Goal: Information Seeking & Learning: Learn about a topic

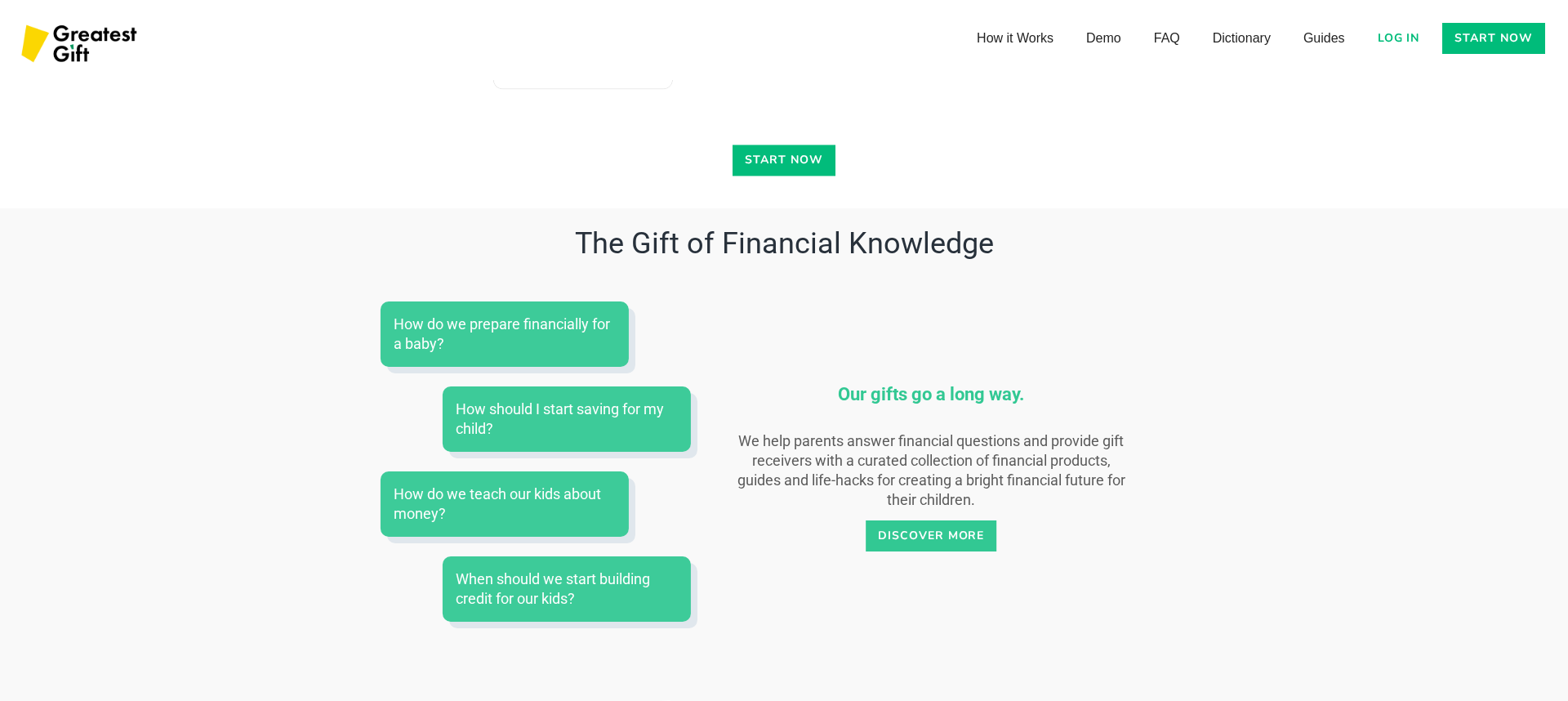
scroll to position [5943, 0]
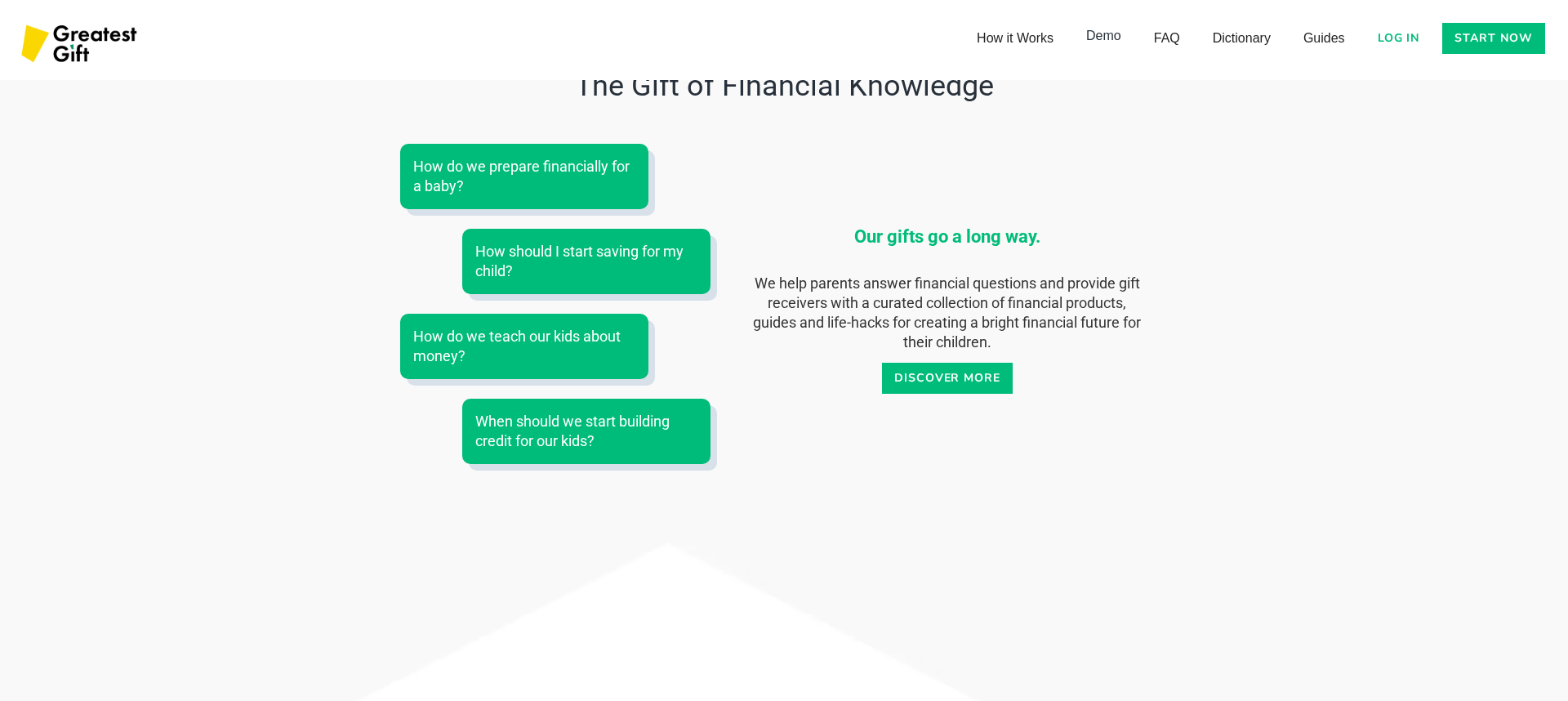
click at [1108, 34] on link "Demo" at bounding box center [1103, 36] width 68 height 33
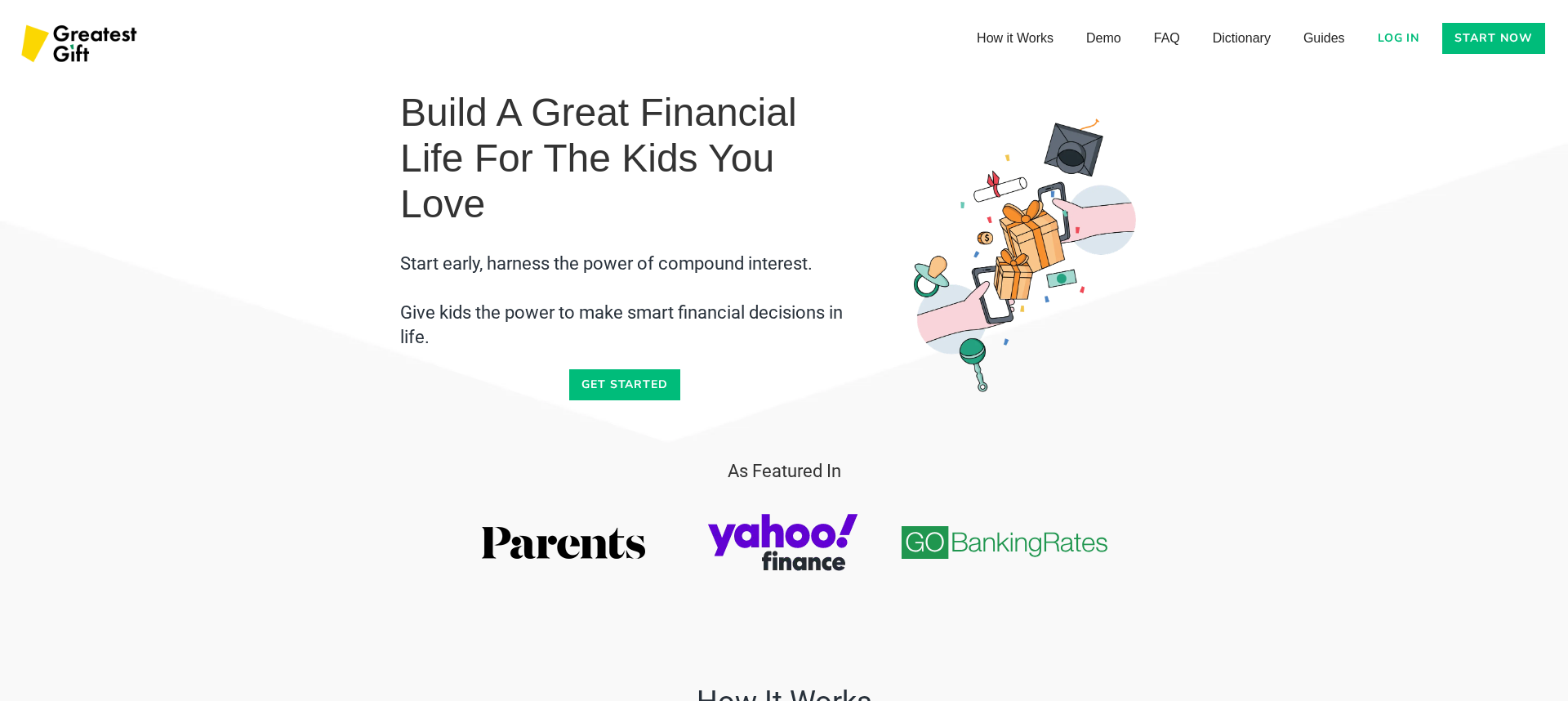
scroll to position [544, 0]
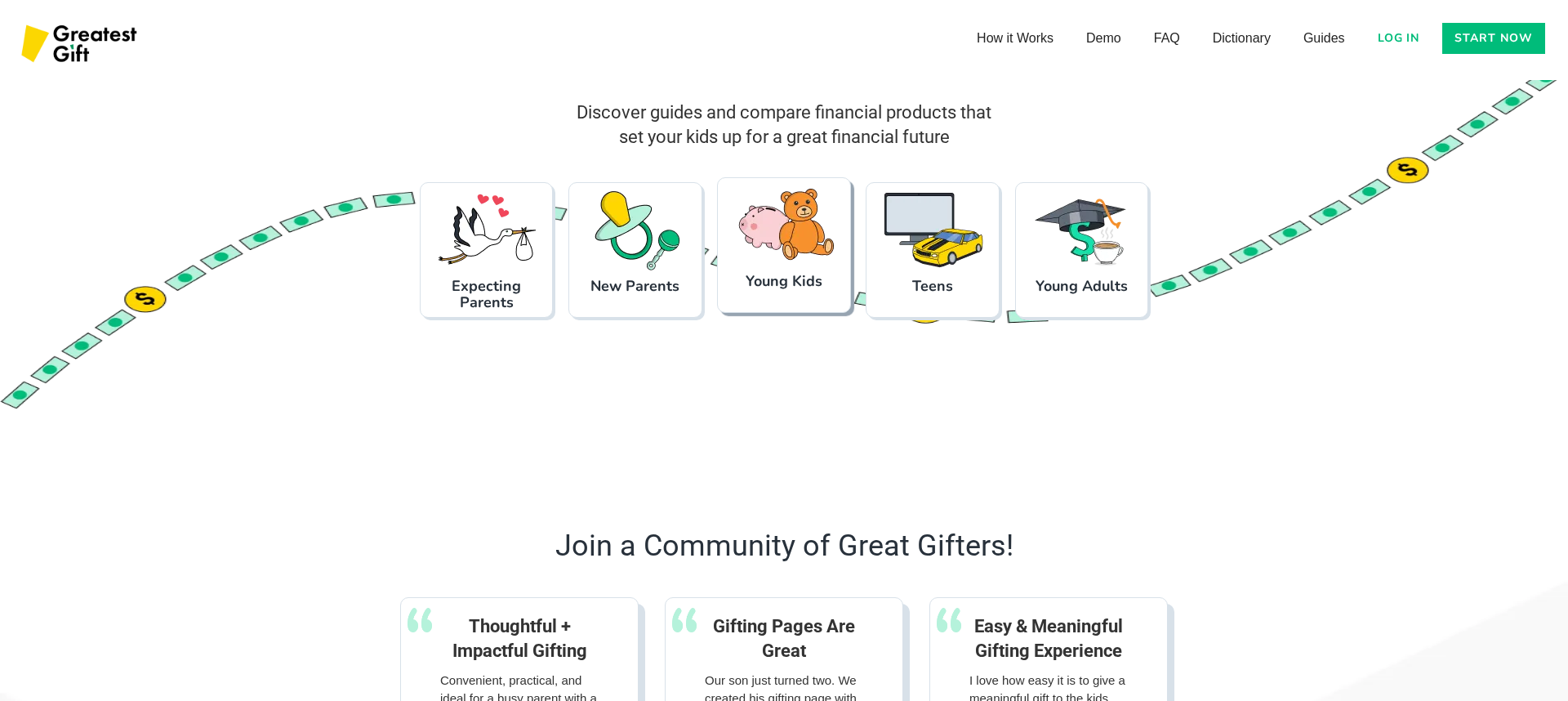
click at [784, 254] on img at bounding box center [784, 226] width 102 height 82
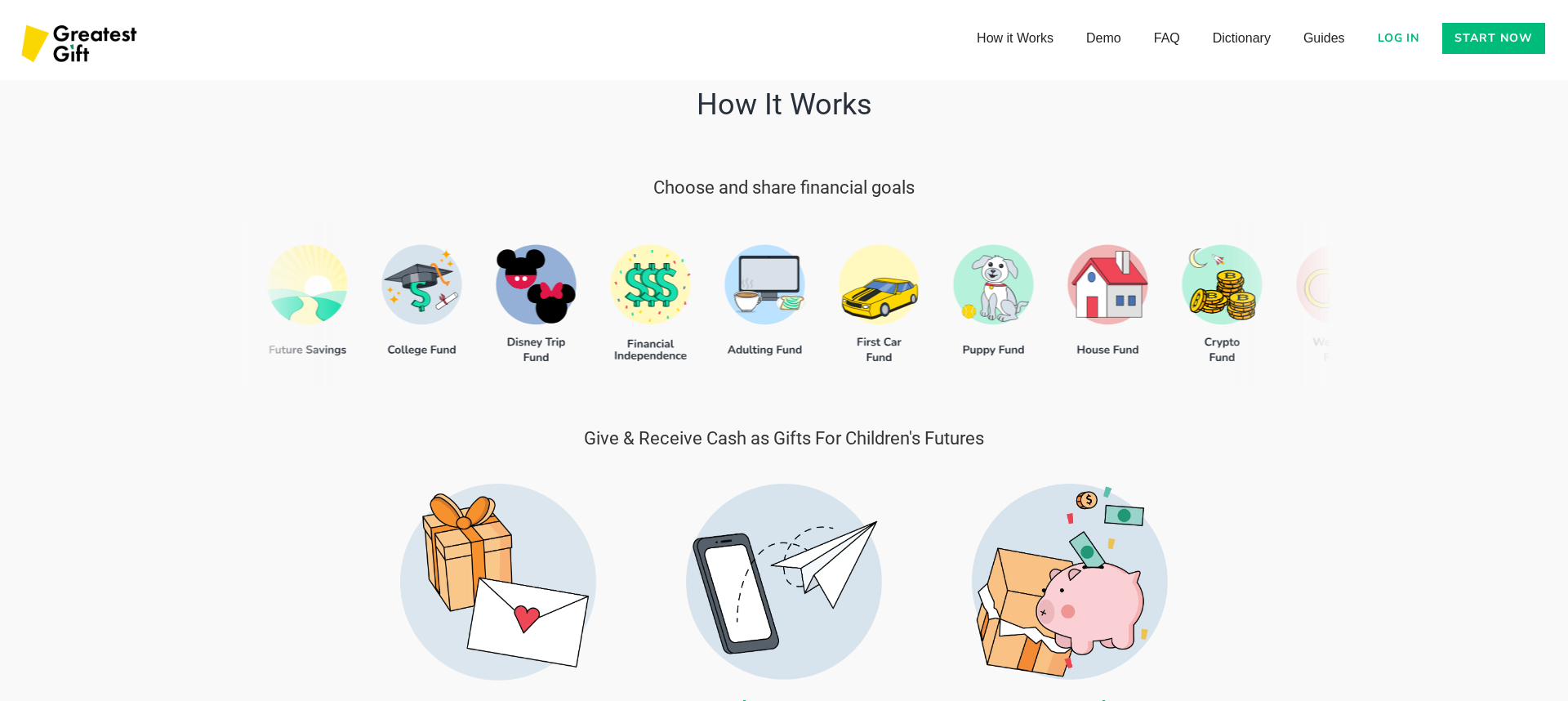
scroll to position [599, 0]
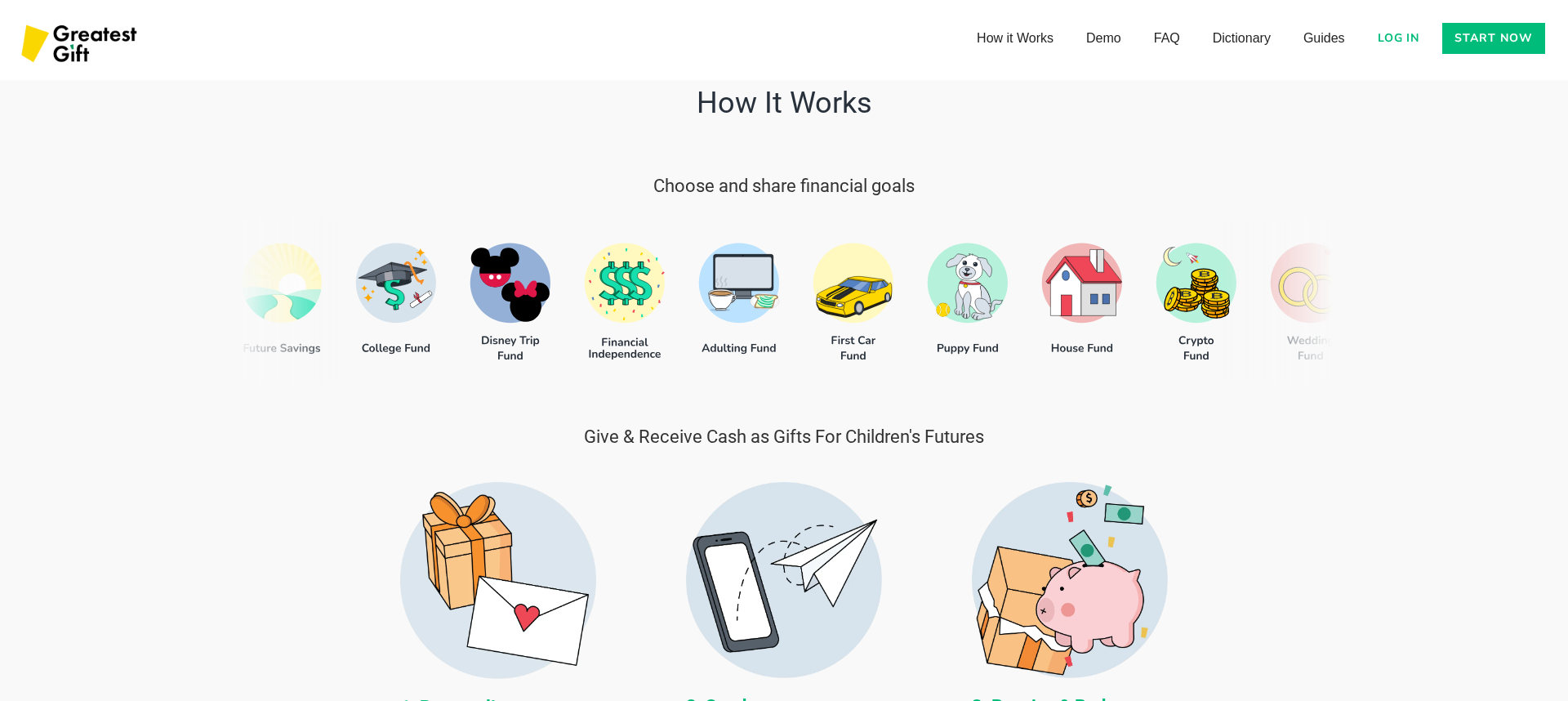
click at [850, 308] on div at bounding box center [784, 301] width 1098 height 166
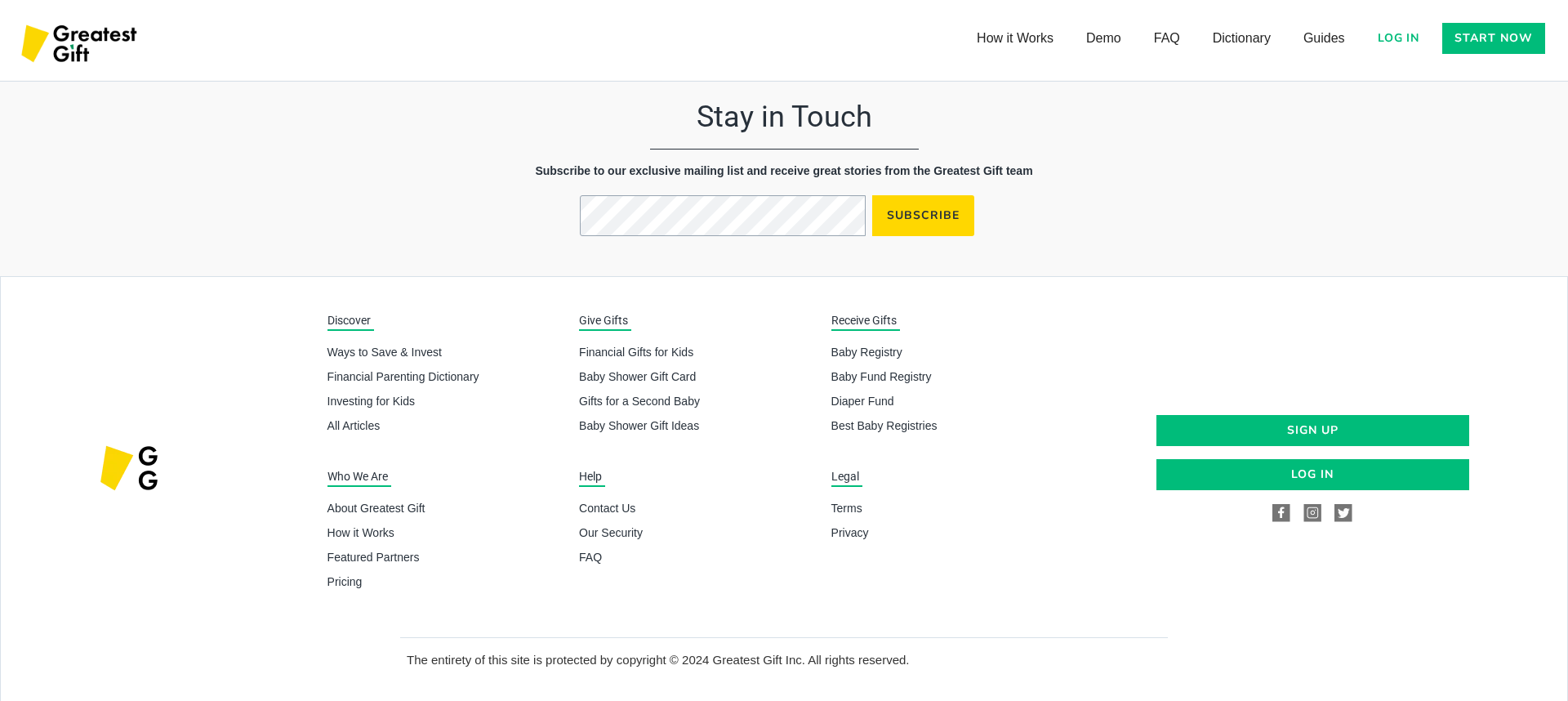
scroll to position [7983, 0]
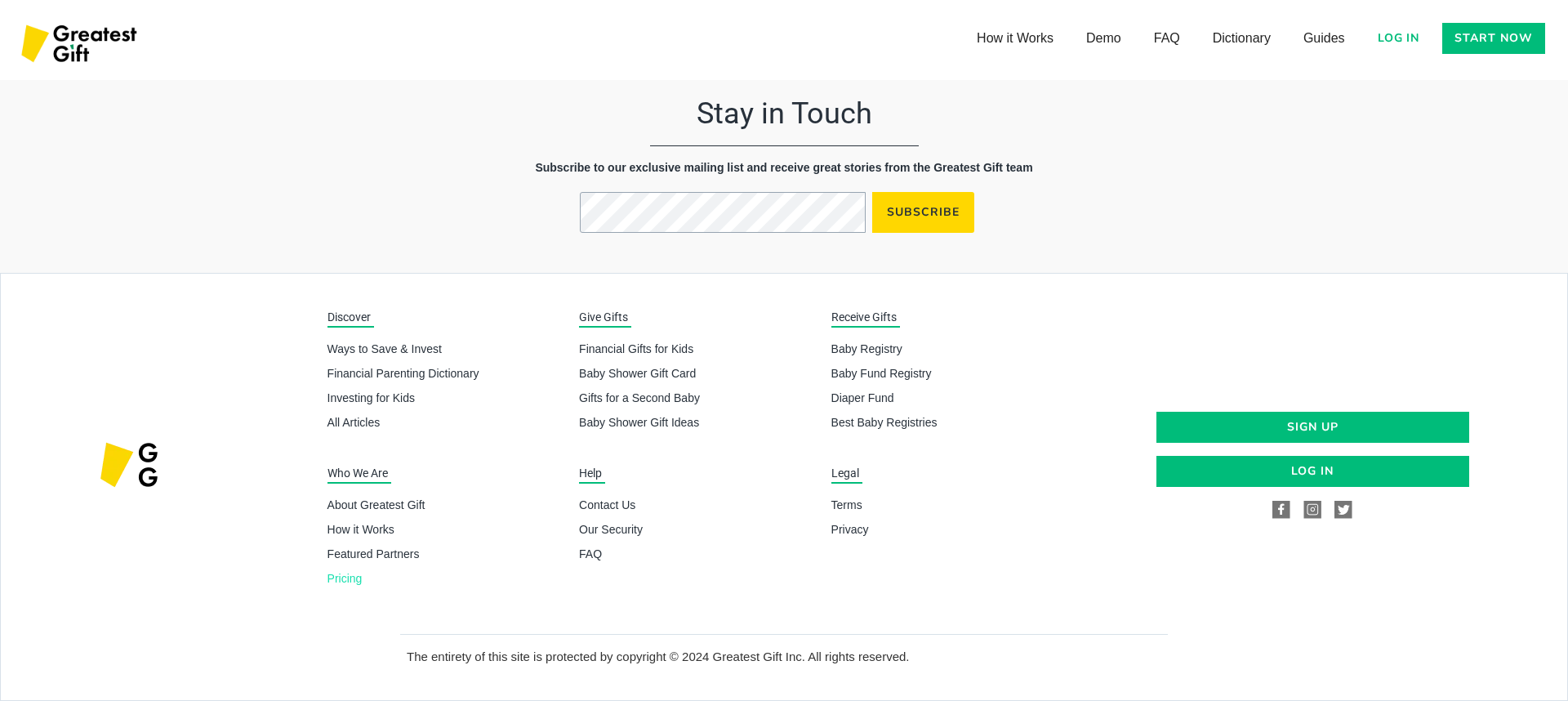
click at [358, 586] on div "Who We Are About Greatest Gift How it Works Featured Partners Pricing" at bounding box center [446, 529] width 238 height 130
click at [354, 582] on link "Pricing" at bounding box center [446, 578] width 238 height 16
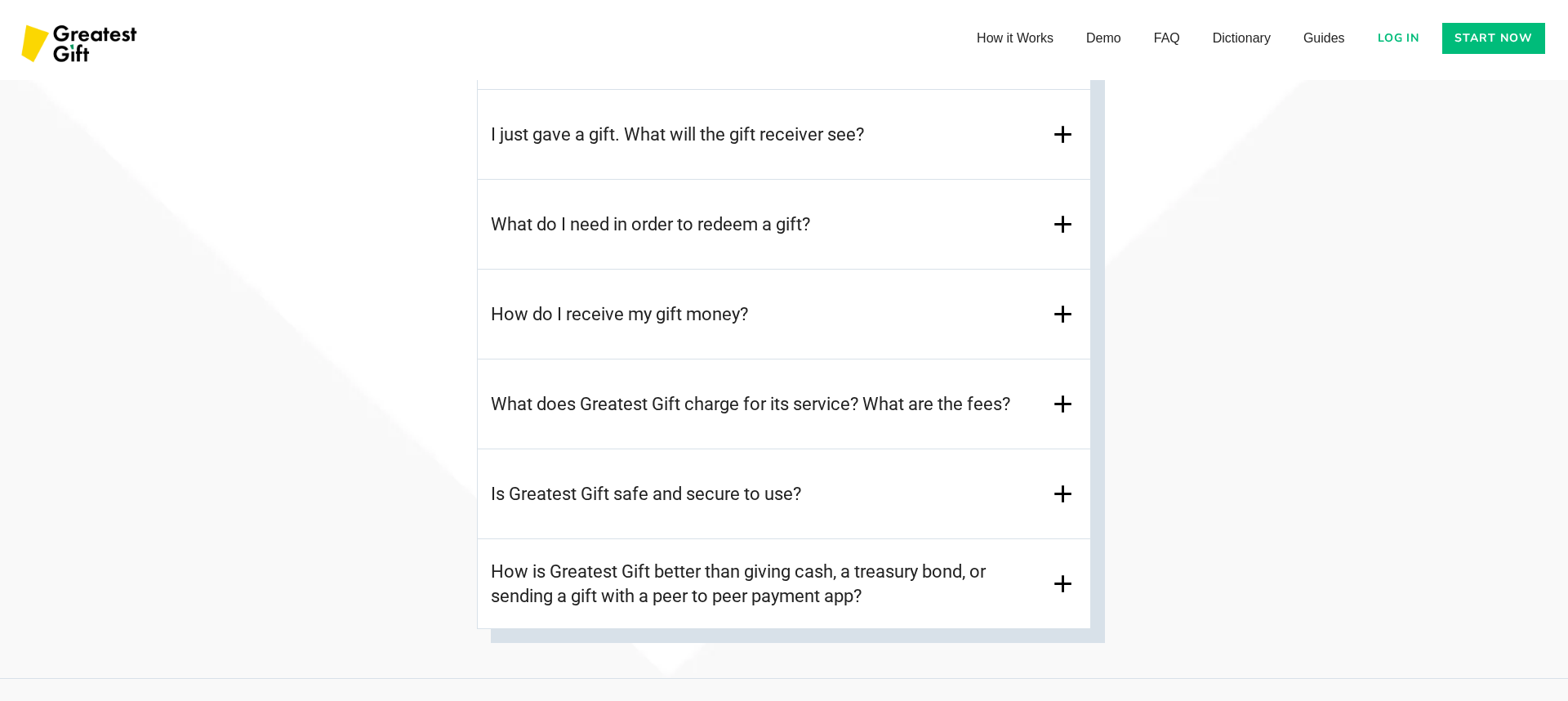
scroll to position [7379, 0]
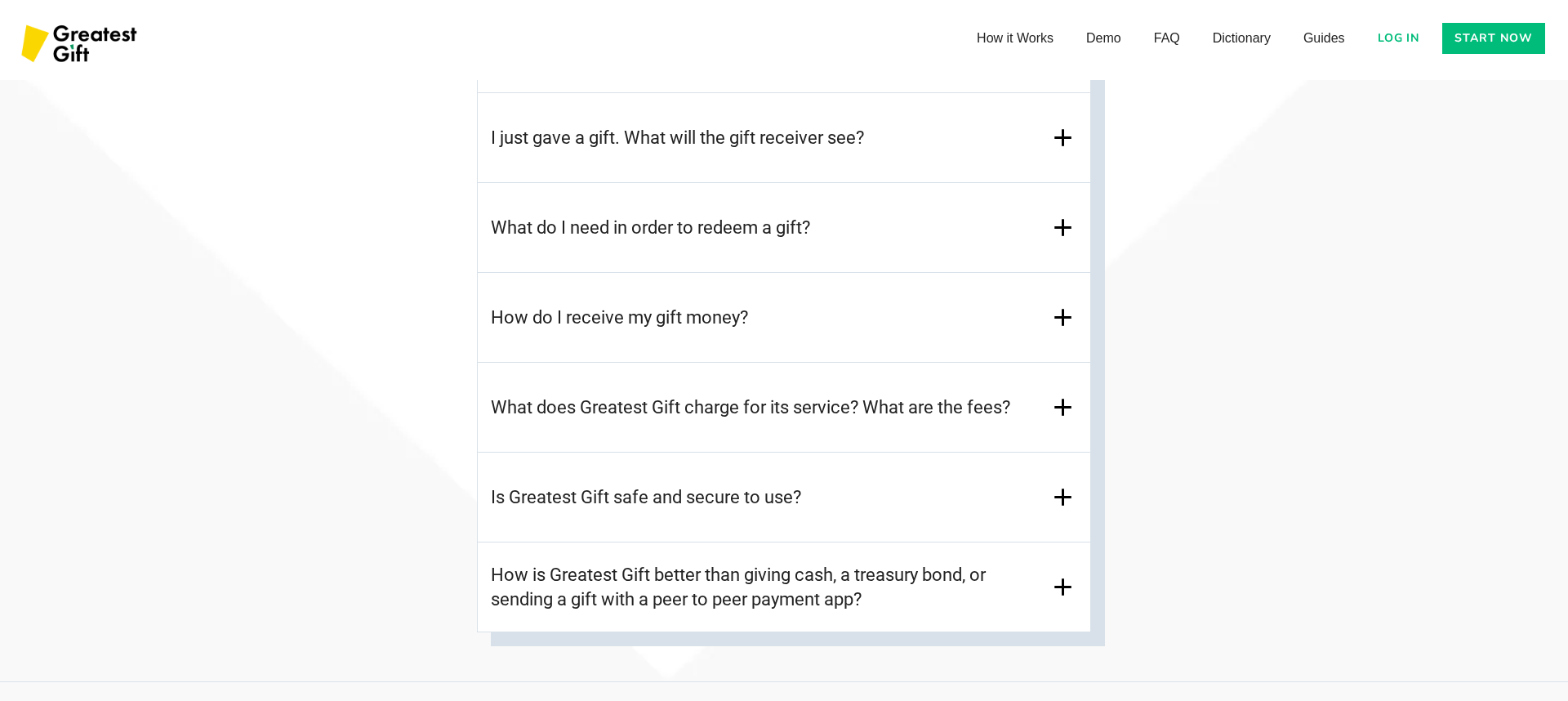
click at [684, 411] on h3 "What does Greatest Gift charge for its service? What are the fees?" at bounding box center [750, 407] width 519 height 25
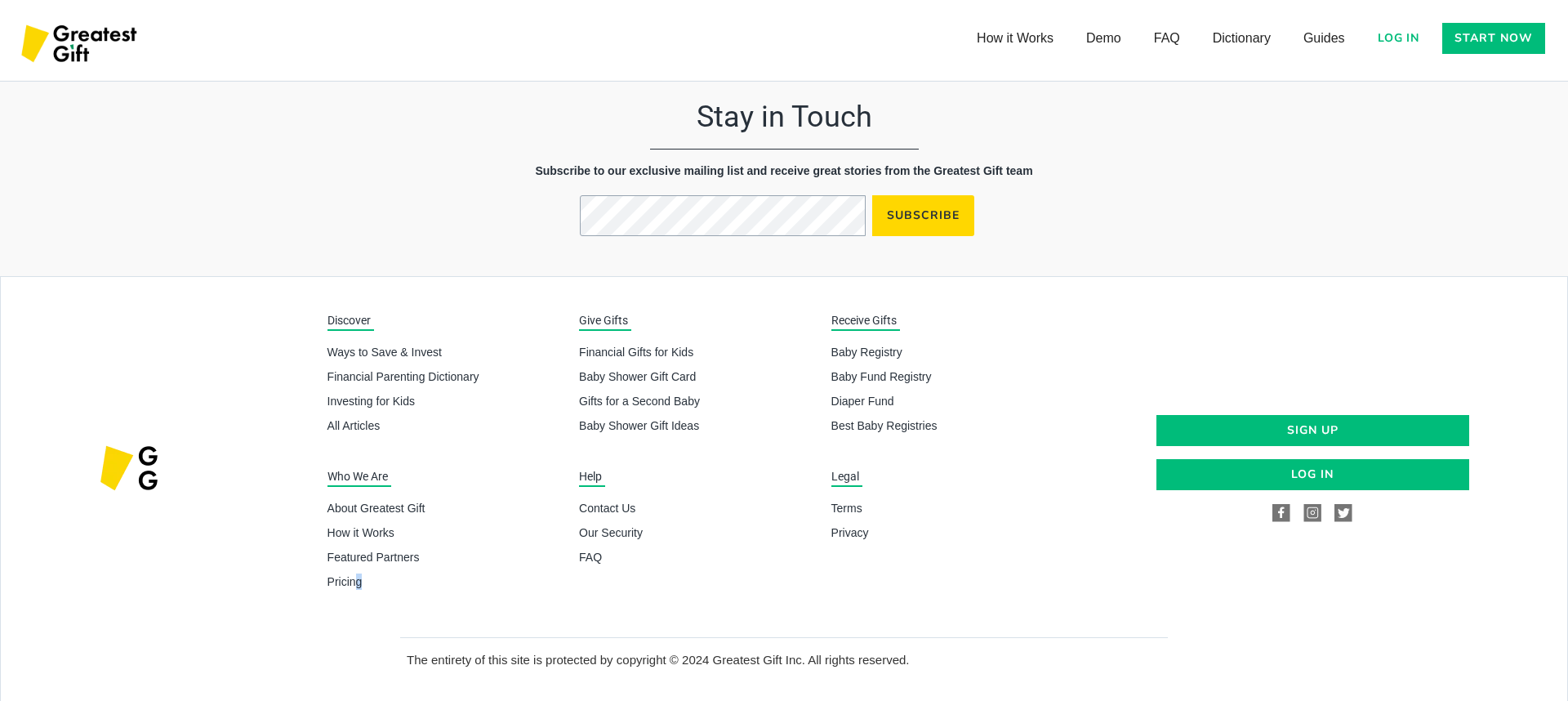
scroll to position [8724, 0]
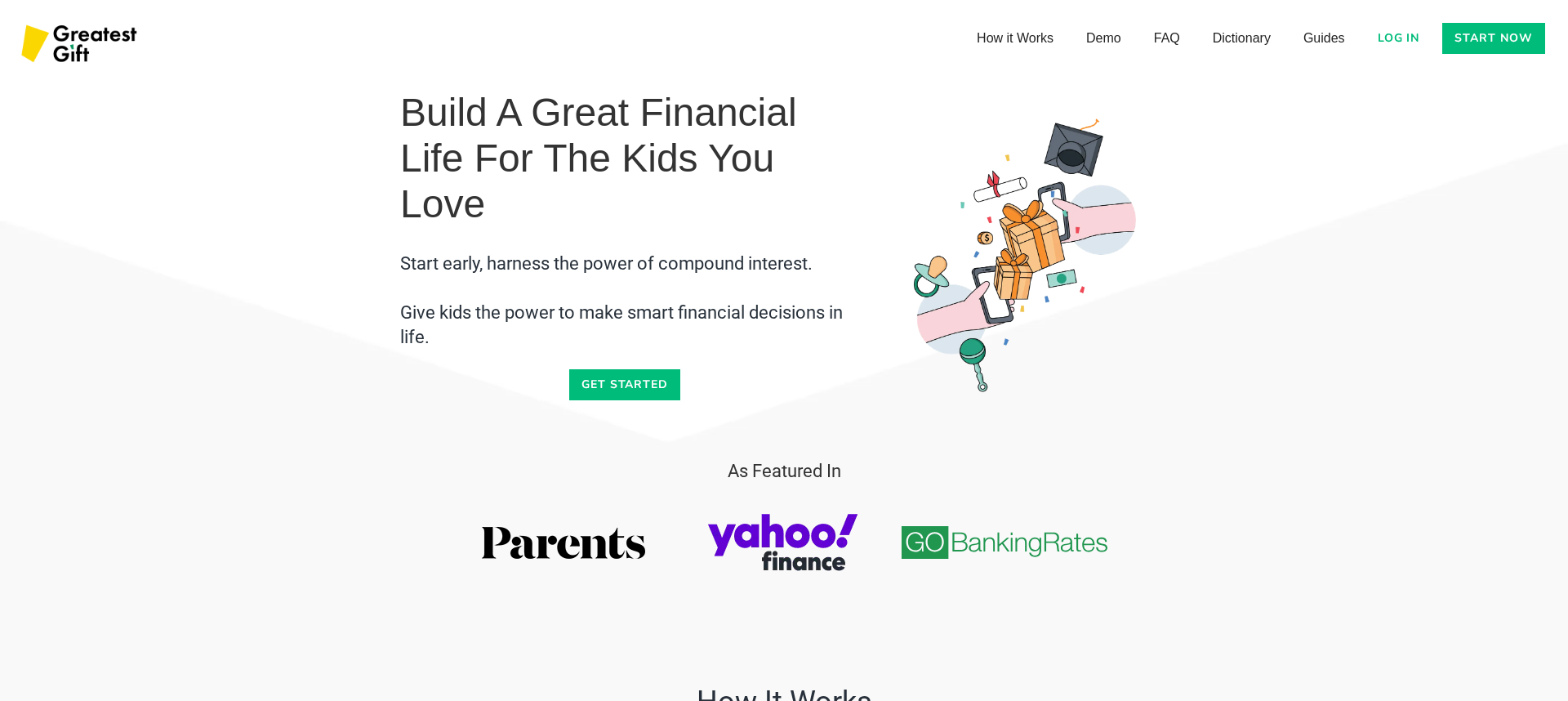
scroll to position [8724, 0]
